Goal: Check status: Check status

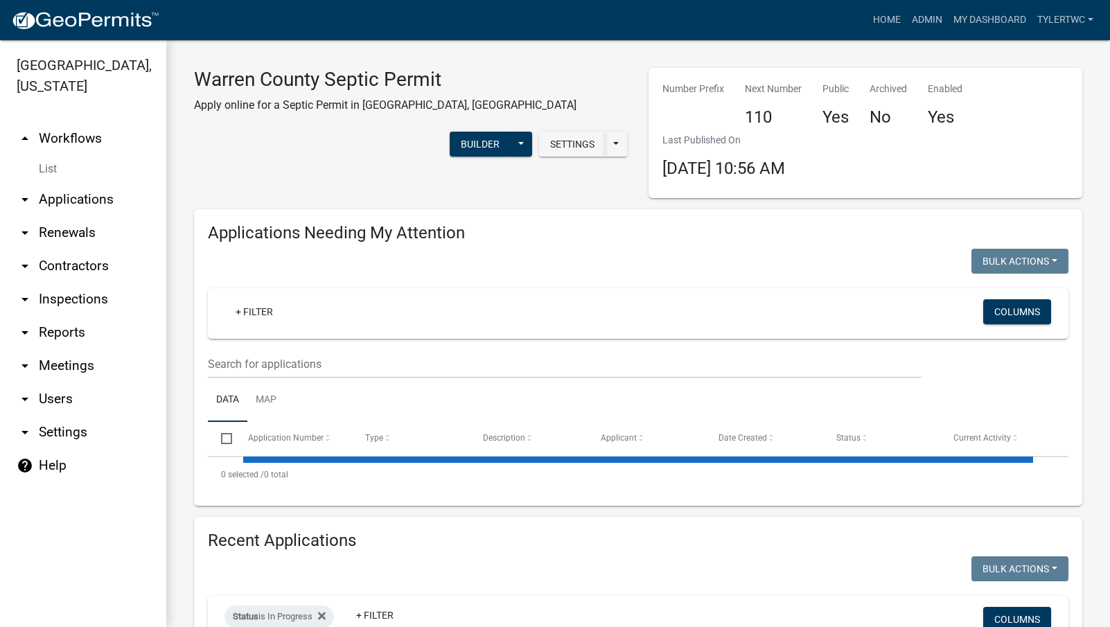
select select "2: 50"
select select "3: 100"
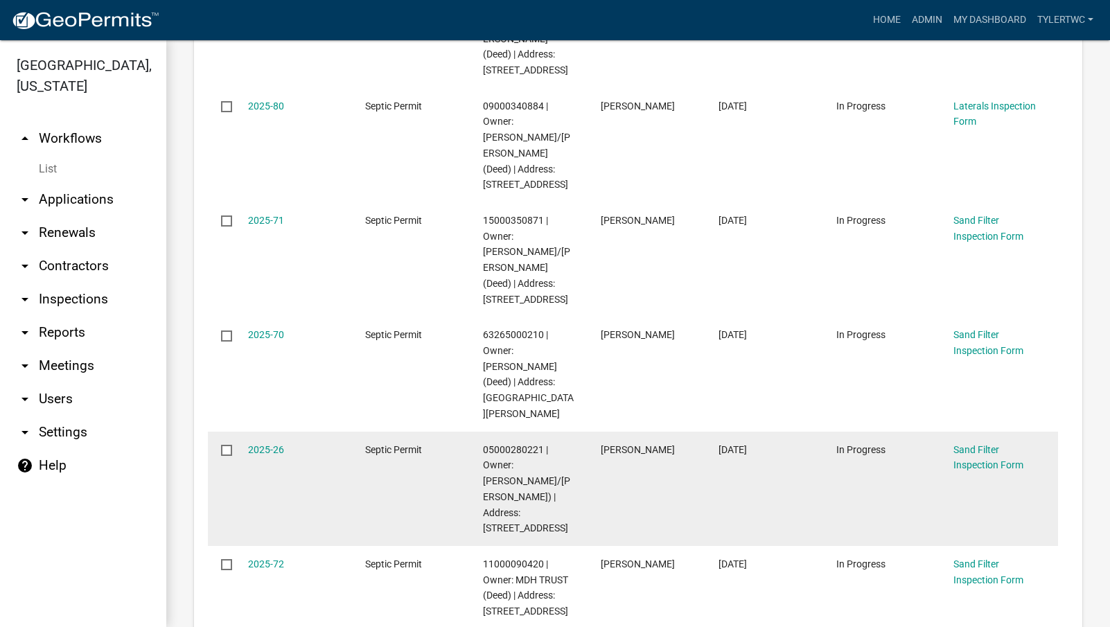
scroll to position [3233, 0]
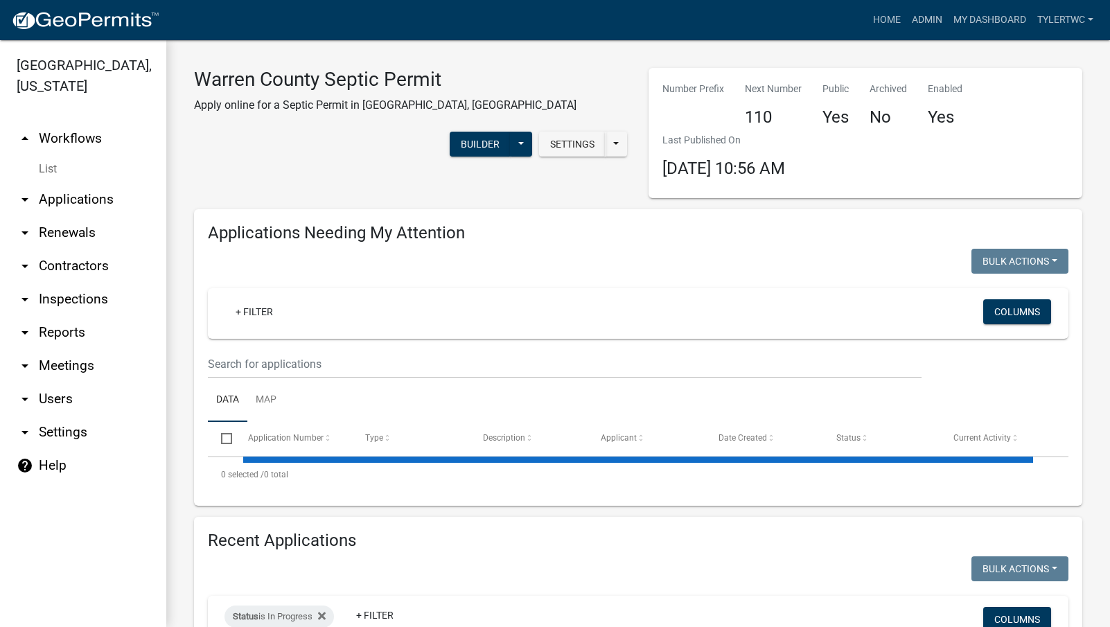
select select "2: 50"
select select "3: 100"
